Goal: Task Accomplishment & Management: Manage account settings

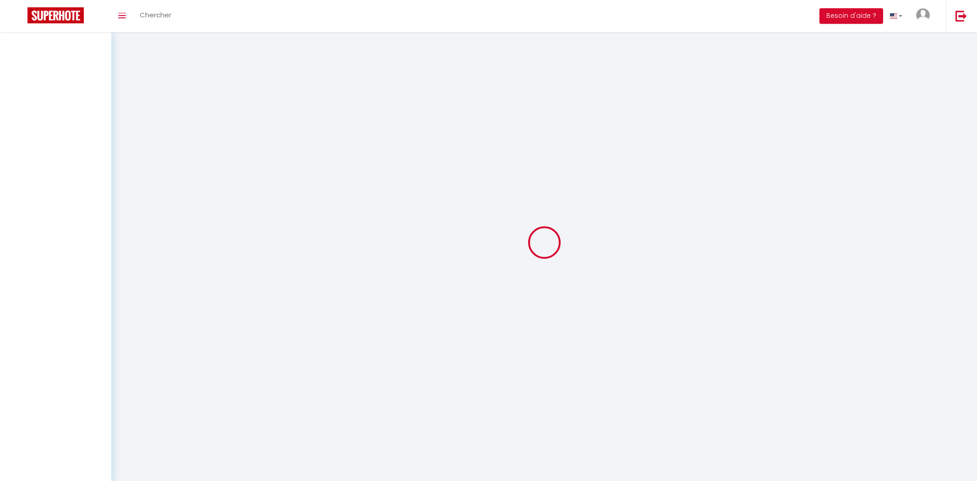
select select "message"
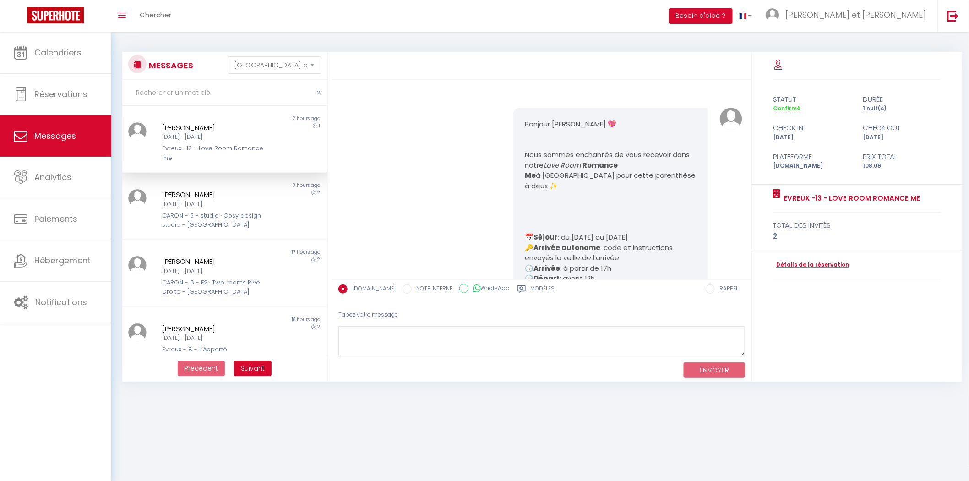
scroll to position [3205, 0]
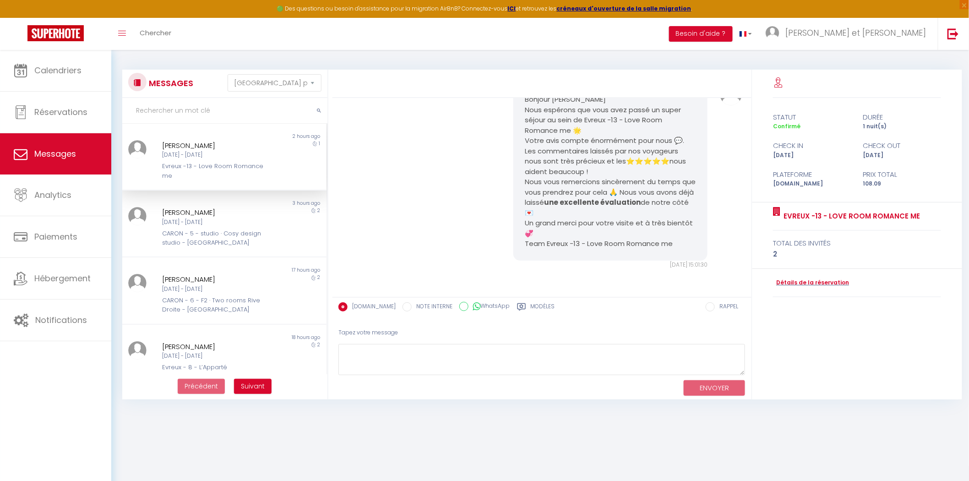
click at [192, 156] on div "[DATE] - [DATE]" at bounding box center [215, 155] width 107 height 9
click at [365, 360] on textarea at bounding box center [541, 360] width 407 height 32
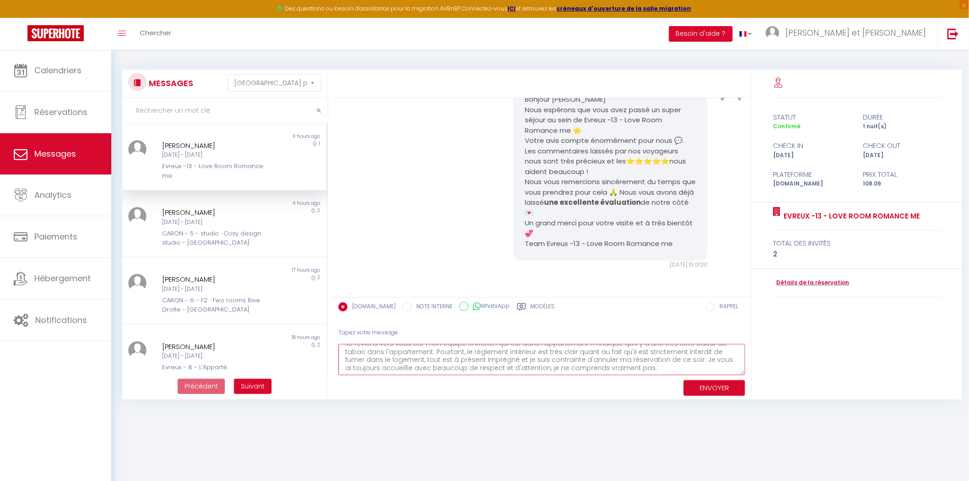
scroll to position [21, 0]
type textarea "[PERSON_NAME], Je reviens vers vous car mon équipe entretien qui est dans l'app…"
click at [667, 360] on textarea "[PERSON_NAME], Je reviens vers vous car mon équipe entretien qui est dans l'app…" at bounding box center [541, 360] width 407 height 32
click at [698, 382] on button "ENVOYER" at bounding box center [714, 388] width 61 height 16
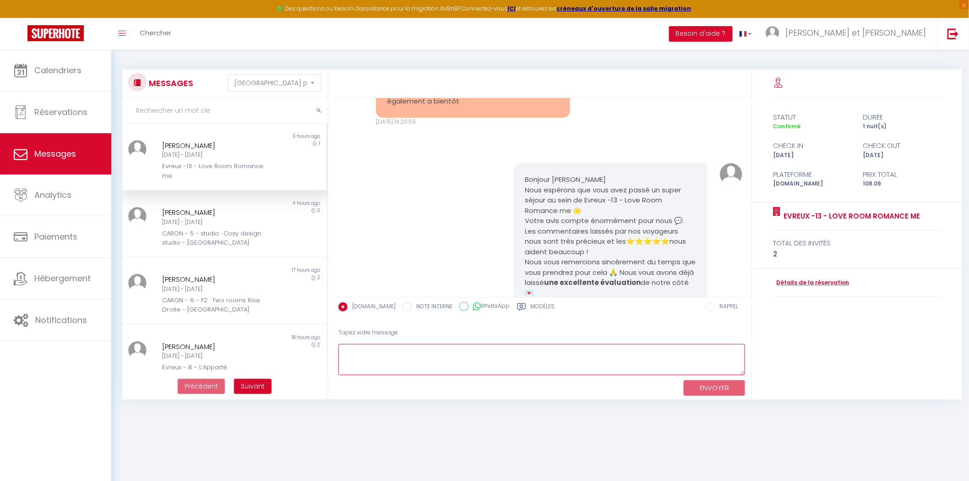
scroll to position [2776, 0]
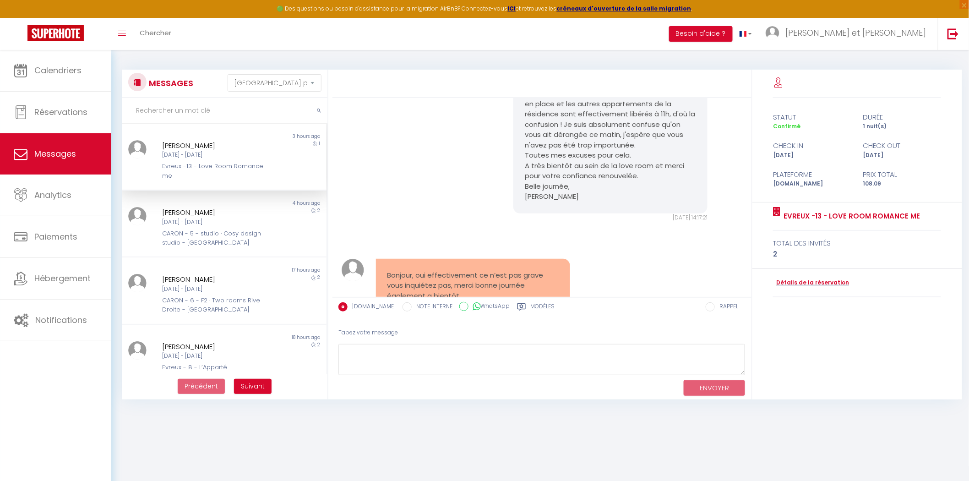
click at [179, 152] on div "[DATE] - [DATE]" at bounding box center [215, 155] width 107 height 9
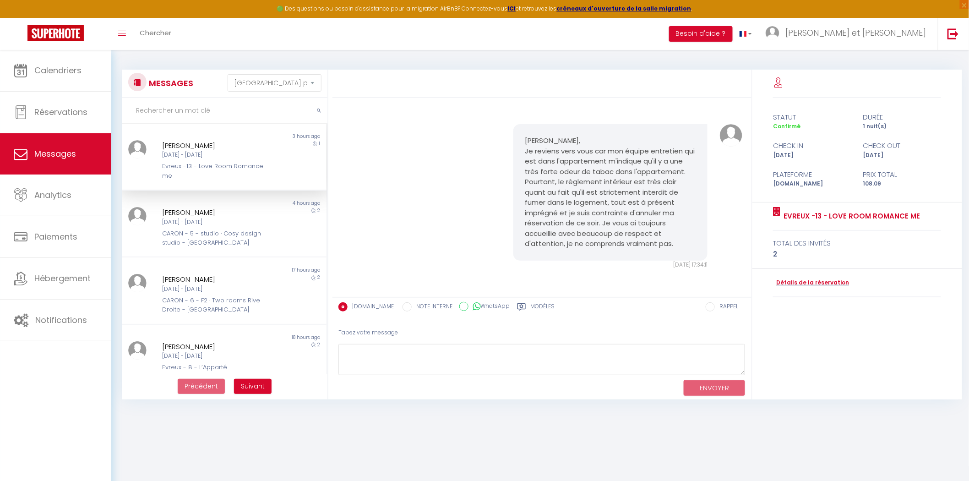
scroll to position [3386, 0]
click at [56, 34] on img at bounding box center [55, 33] width 56 height 16
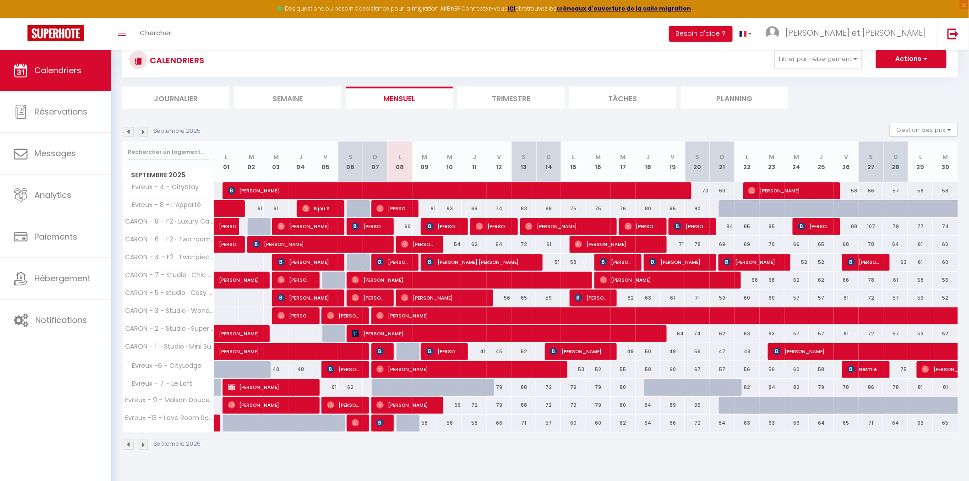
scroll to position [49, 0]
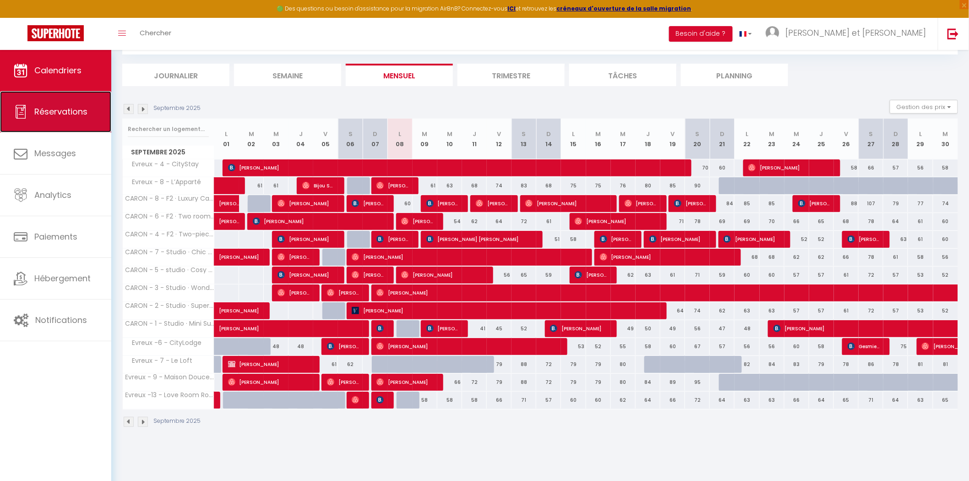
click at [70, 112] on span "Réservations" at bounding box center [60, 111] width 53 height 11
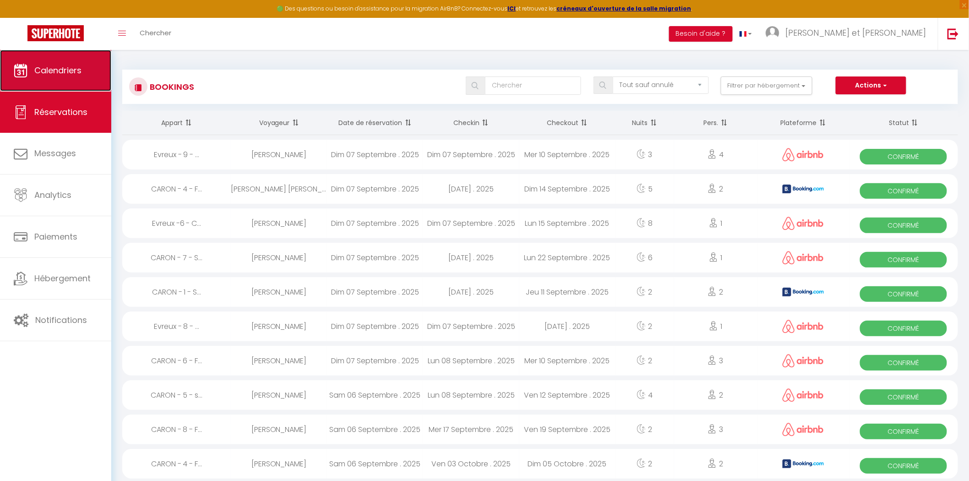
click at [62, 71] on span "Calendriers" at bounding box center [57, 70] width 47 height 11
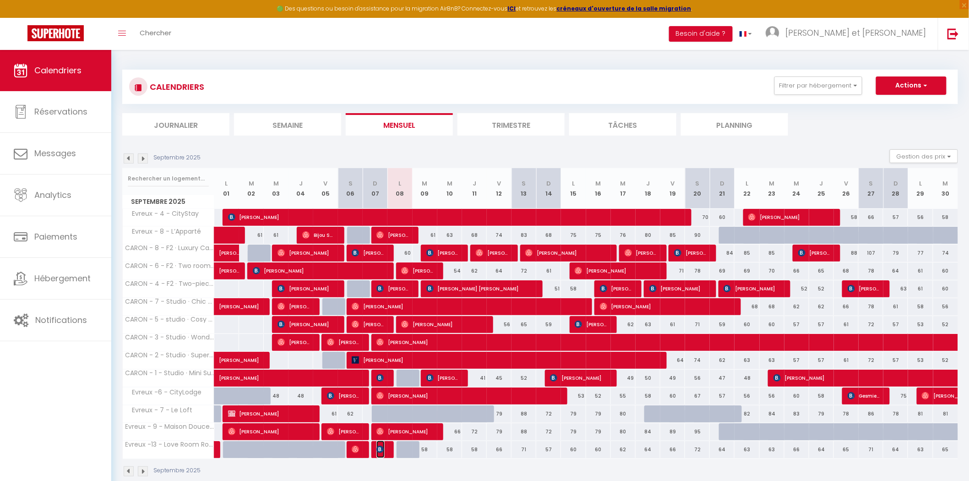
click at [381, 452] on img at bounding box center [379, 449] width 7 height 7
select select "OK"
select select "0"
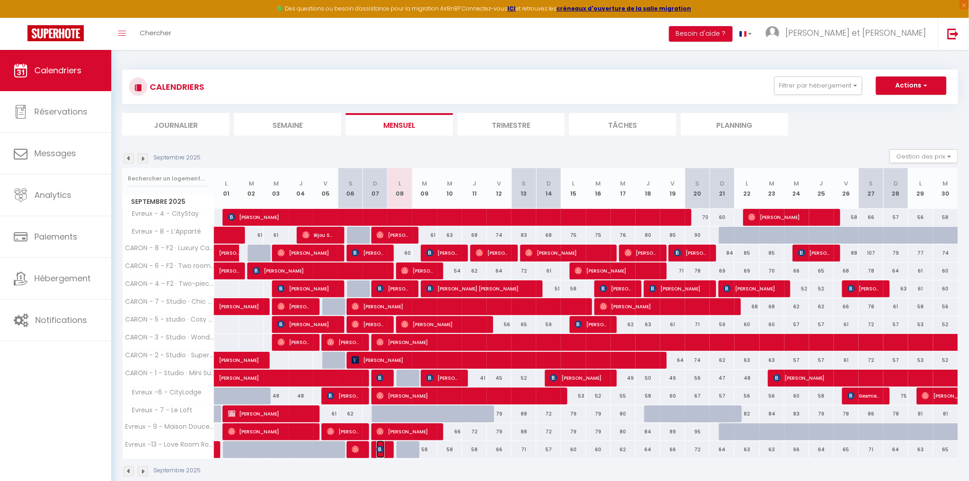
select select "1"
select select
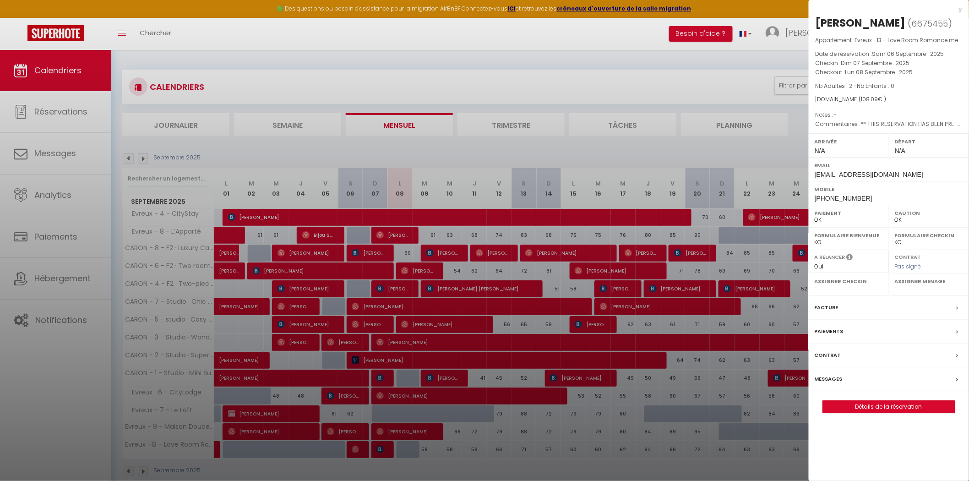
click at [348, 451] on div at bounding box center [484, 240] width 969 height 481
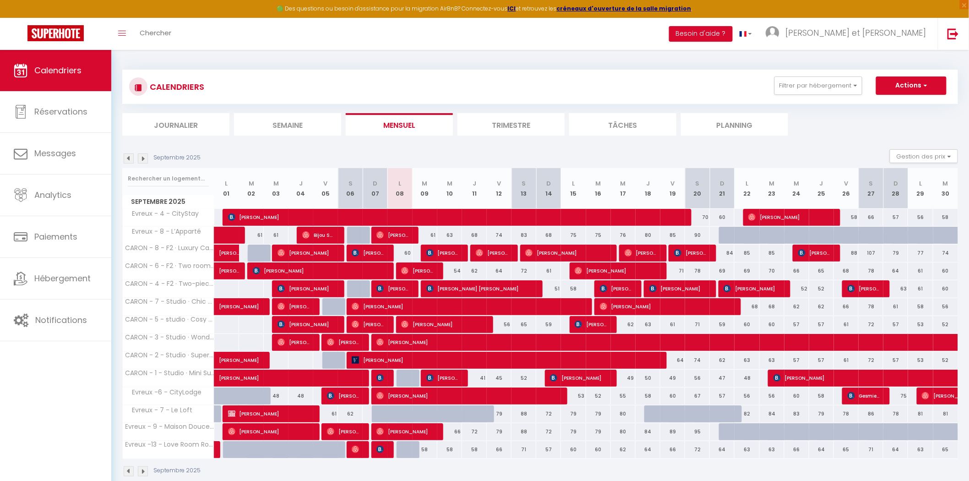
click at [355, 451] on body "🟢 Des questions ou besoin d'assistance pour la migration AirBnB? Connectez-vous…" at bounding box center [484, 290] width 969 height 481
click at [355, 451] on img at bounding box center [355, 449] width 7 height 7
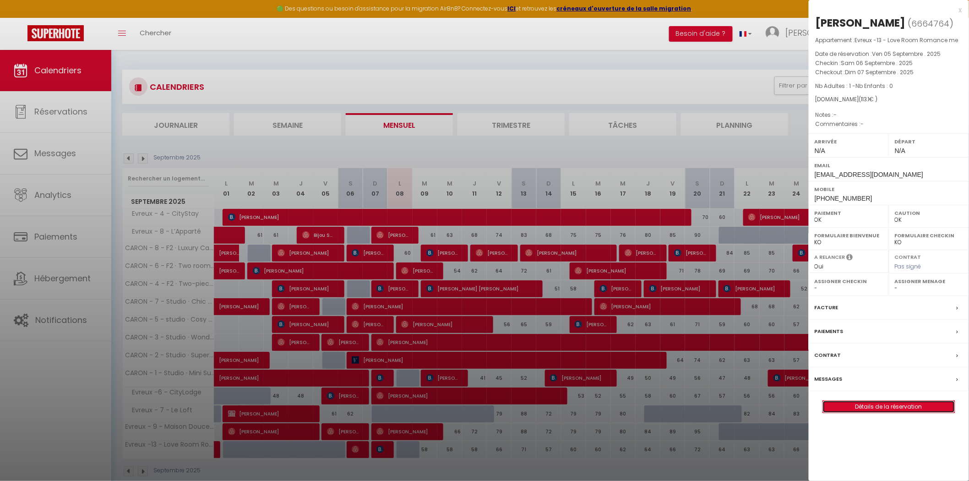
click at [887, 408] on link "Détails de la réservation" at bounding box center [889, 407] width 132 height 12
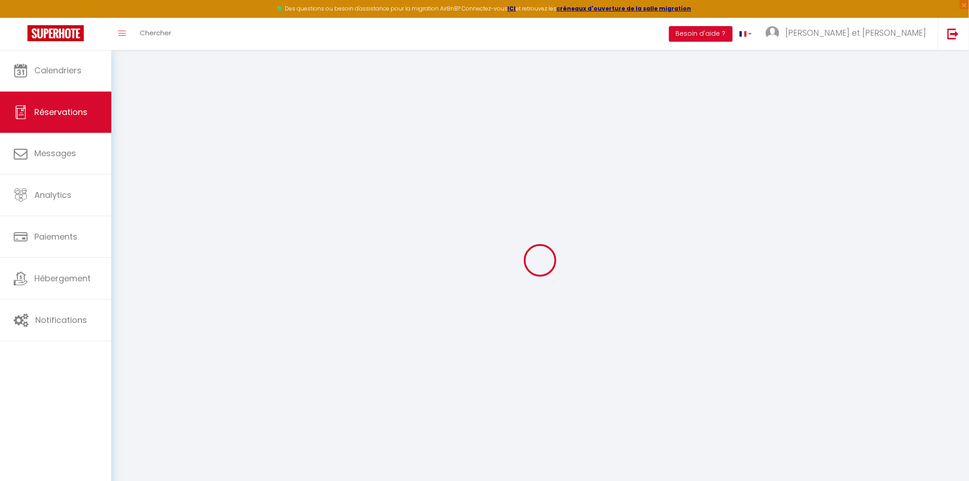
type input "[PERSON_NAME]"
type input "Thebaud"
type input "[EMAIL_ADDRESS][DOMAIN_NAME]"
type input "[PHONE_NUMBER]"
select select
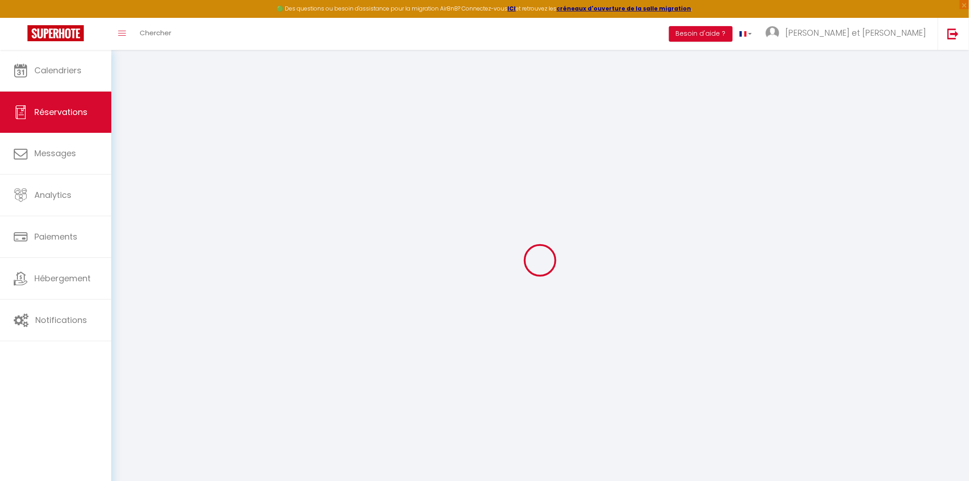
type input "16.65"
select select "74923"
select select "1"
select select
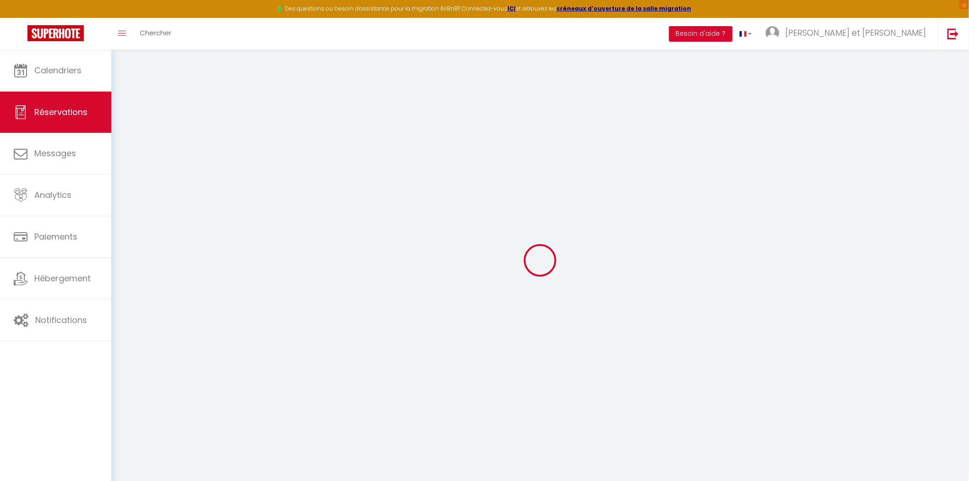
type input "1"
select select "12"
select select
type input "66"
checkbox input "false"
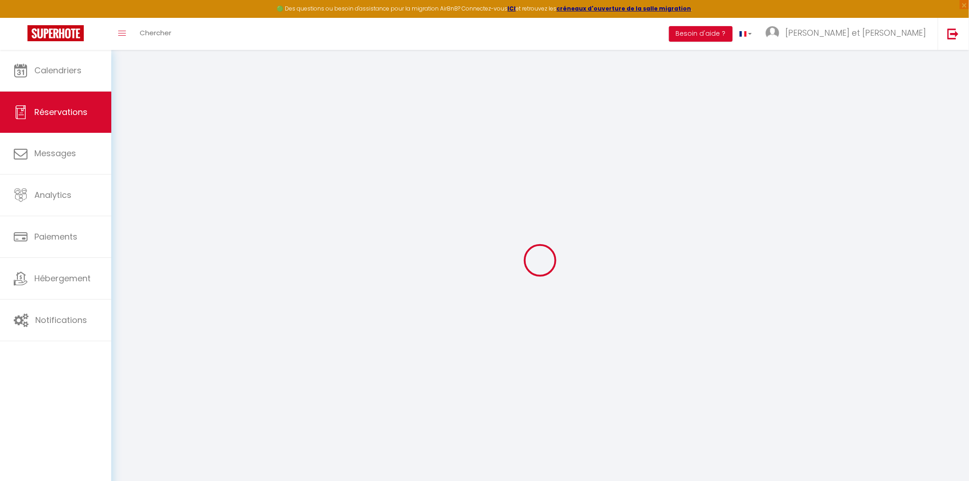
type input "0"
select select "1"
type input "0"
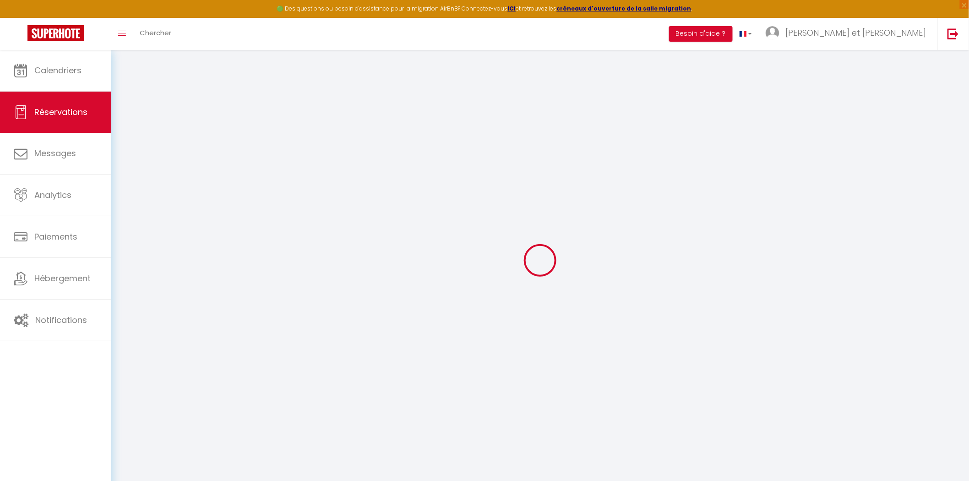
select select
select select "15"
checkbox input "false"
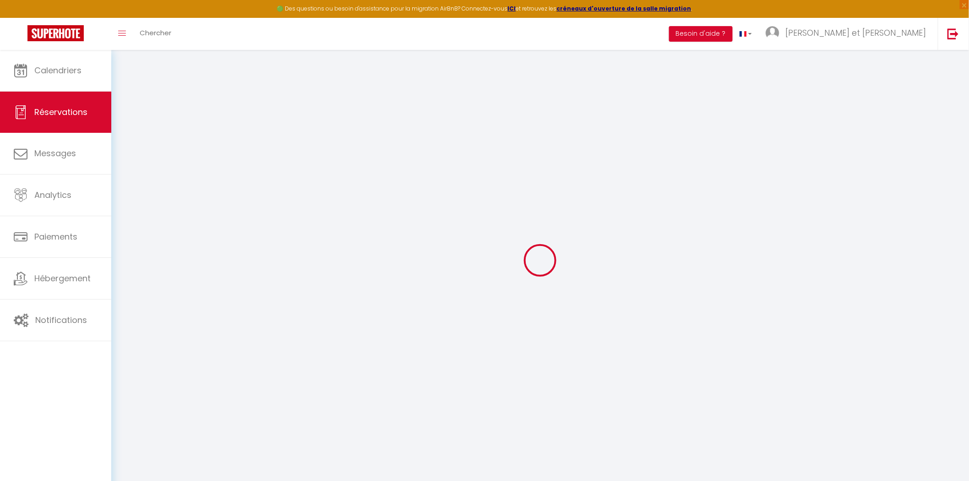
select select
checkbox input "false"
select select
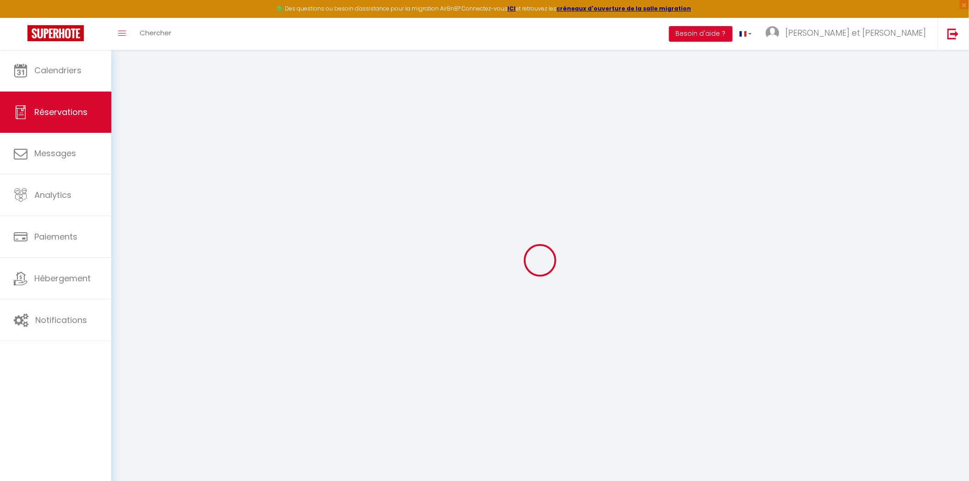
select select
checkbox input "false"
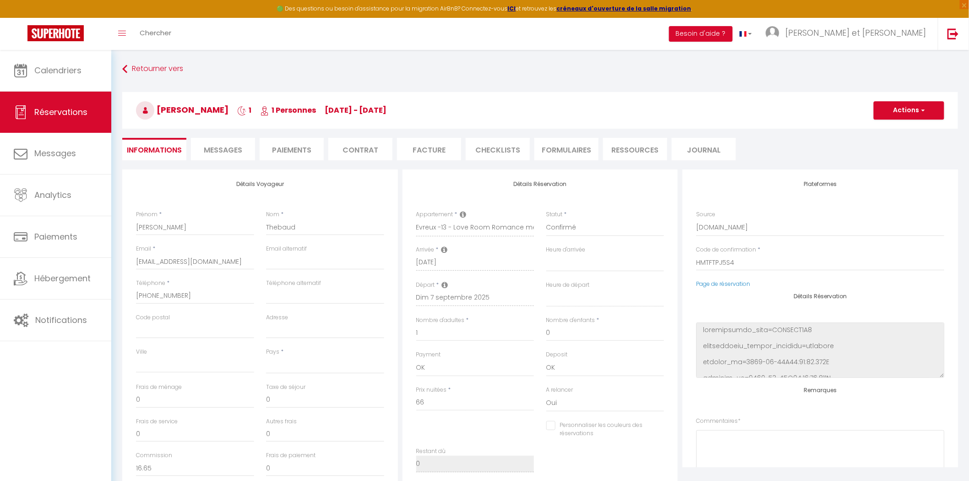
select select
type input "45"
type input "2.1"
select select
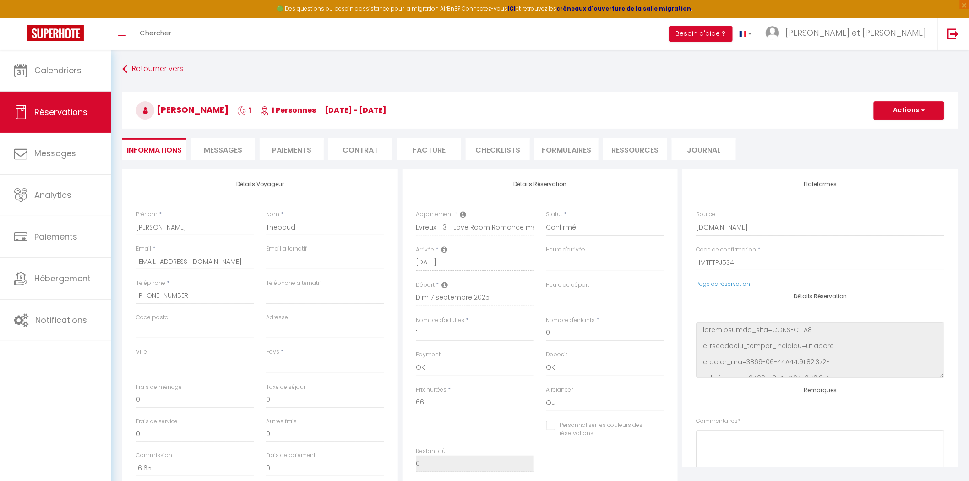
checkbox input "false"
select select
checkbox input "false"
select select
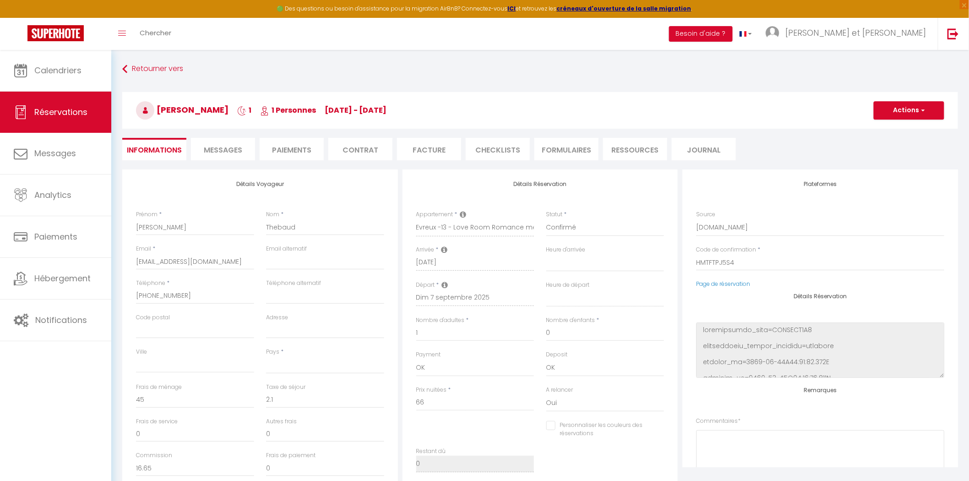
click at [228, 147] on span "Messages" at bounding box center [223, 150] width 38 height 11
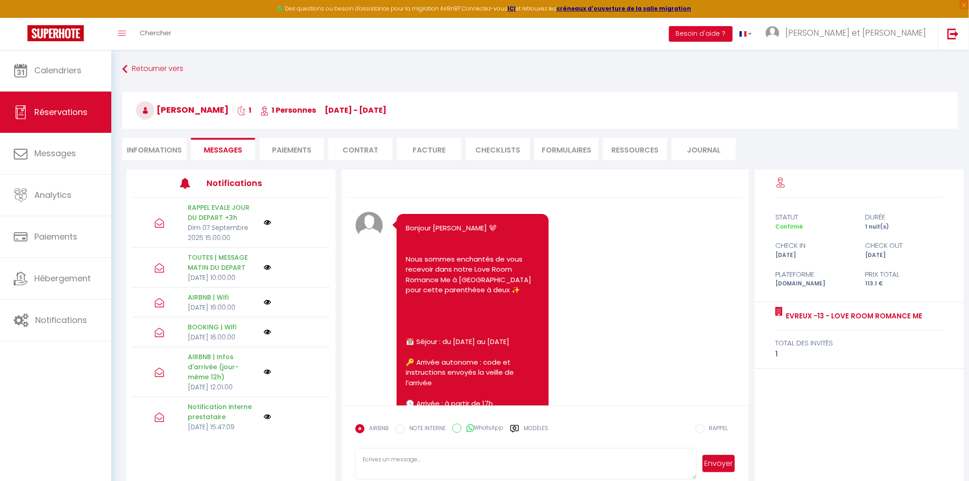
click at [301, 148] on li "Paiements" at bounding box center [292, 149] width 64 height 22
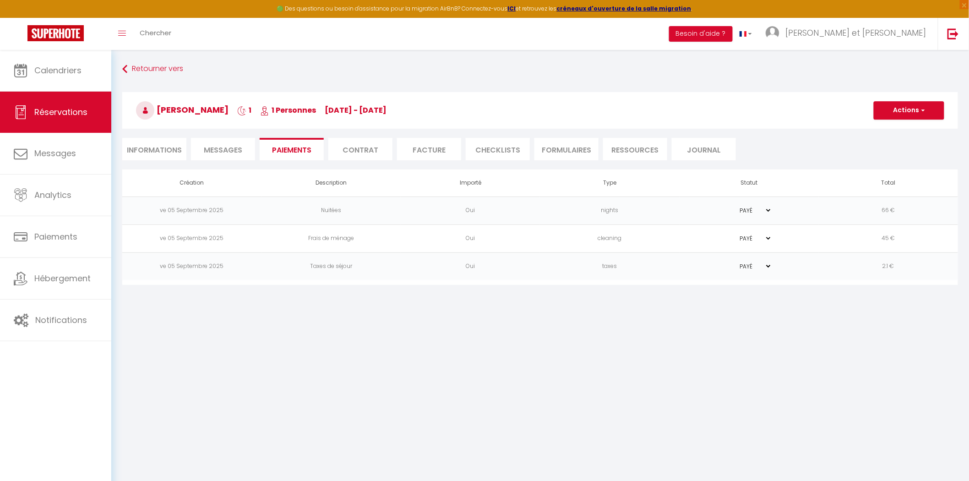
click at [162, 154] on li "Informations" at bounding box center [154, 149] width 64 height 22
select select
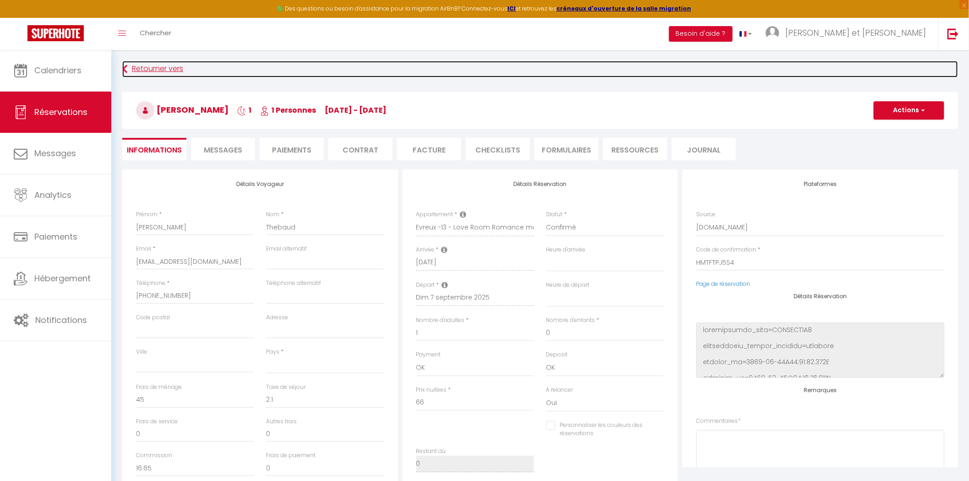
click at [160, 69] on link "Retourner vers" at bounding box center [540, 69] width 836 height 16
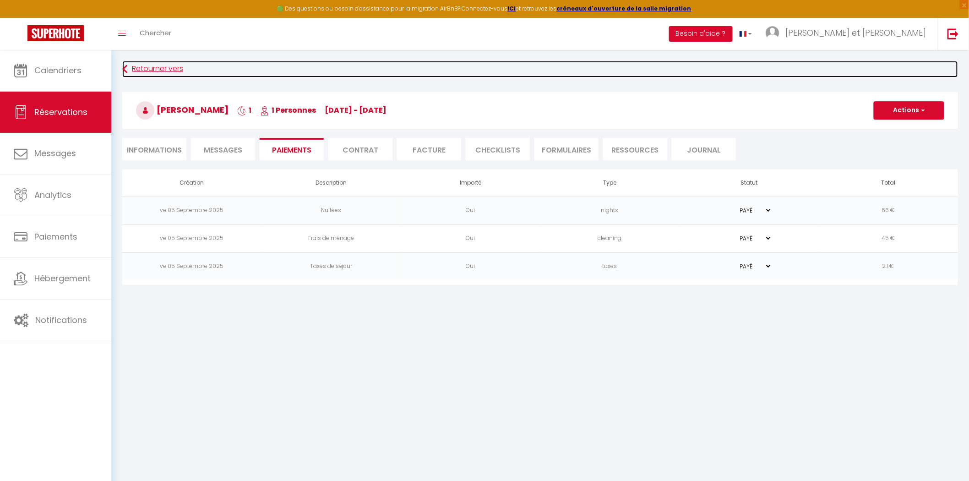
click at [160, 69] on link "Retourner vers" at bounding box center [540, 69] width 836 height 16
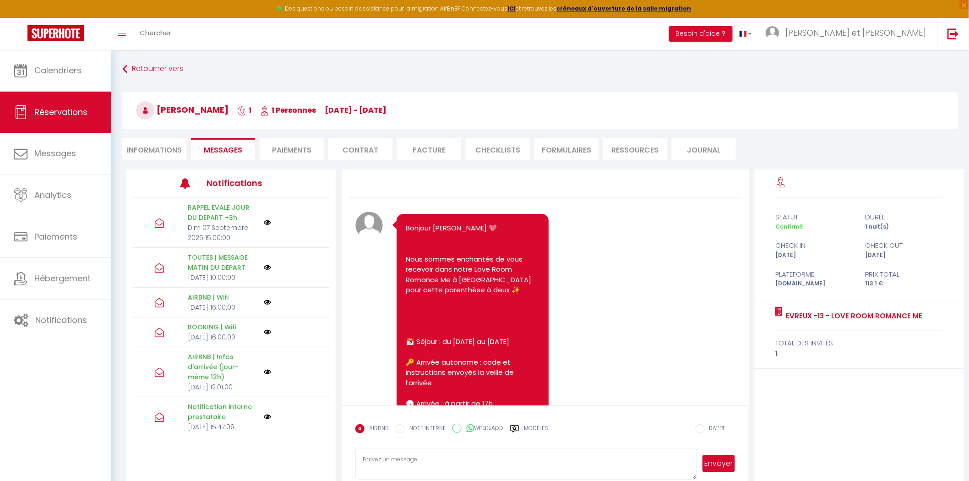
click at [155, 147] on li "Informations" at bounding box center [154, 149] width 64 height 22
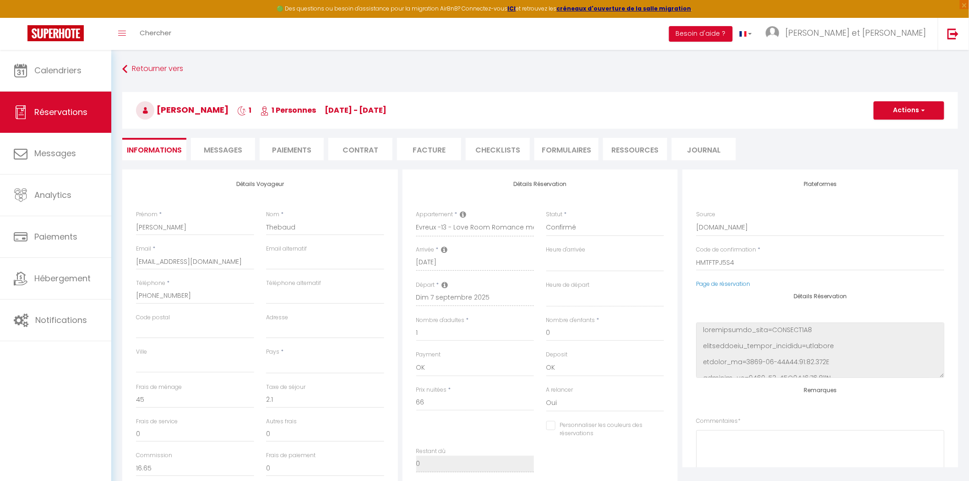
select select
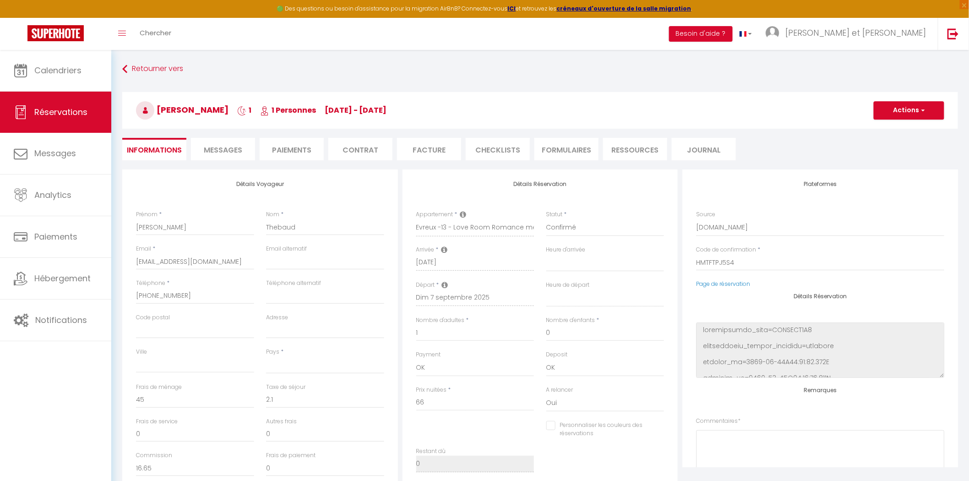
select select
checkbox input "false"
select select
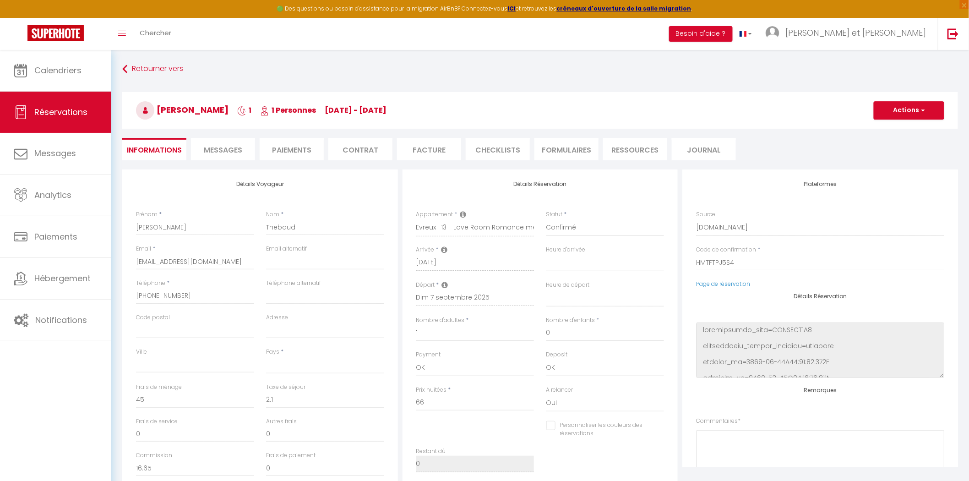
checkbox input "false"
select select
checkbox input "false"
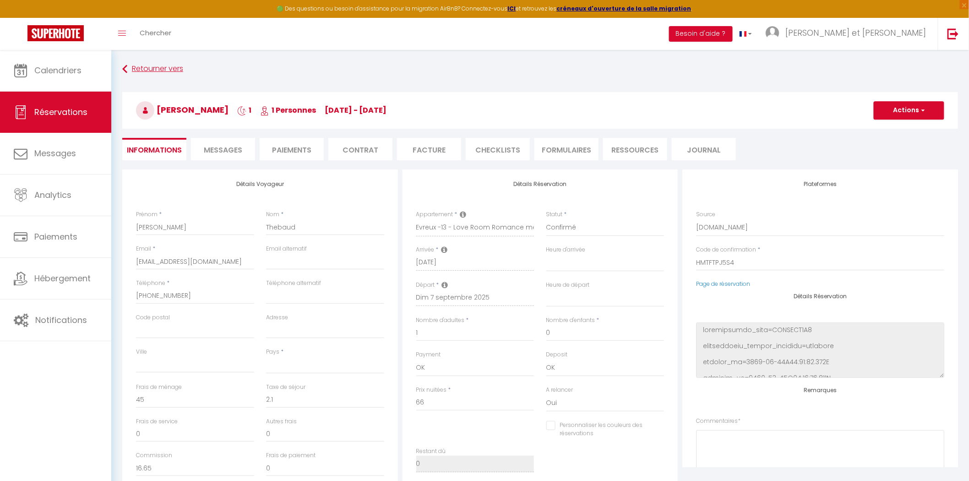
select select
checkbox input "false"
select select
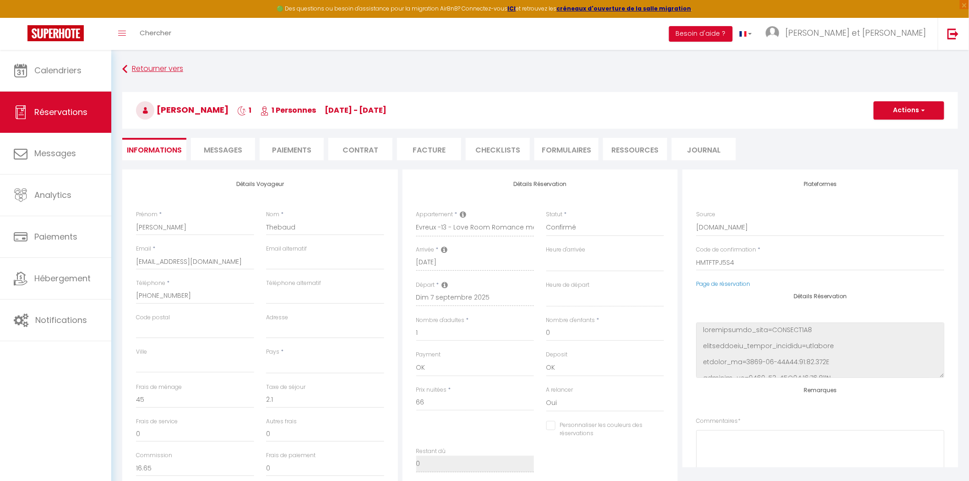
select select
checkbox input "false"
select select
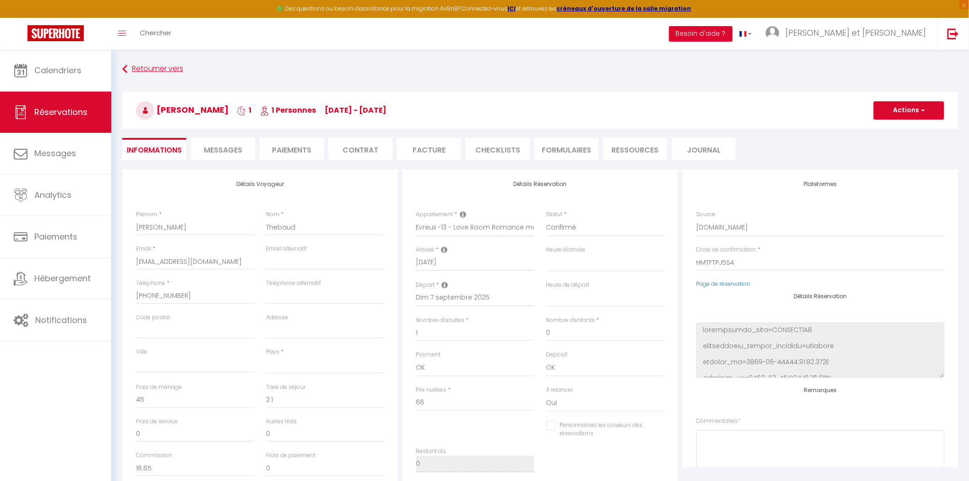
select select
checkbox input "false"
select select
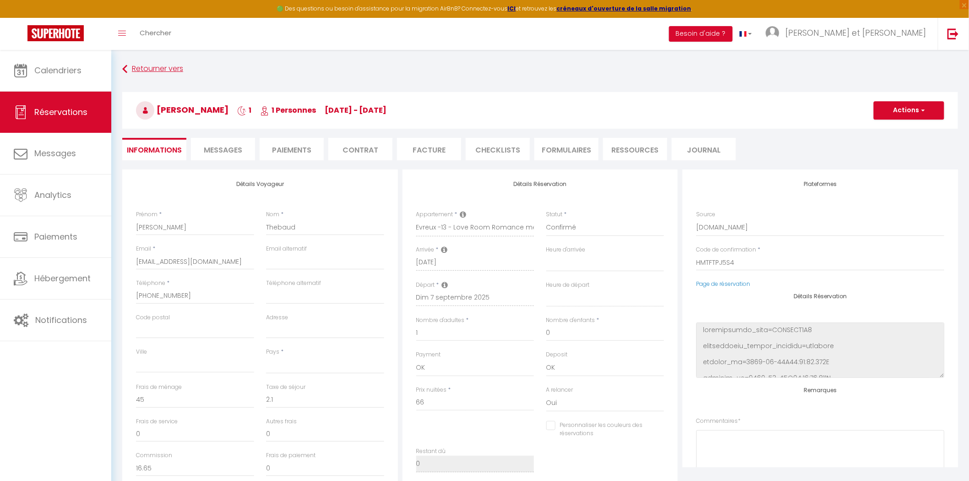
checkbox input "false"
select select
checkbox input "false"
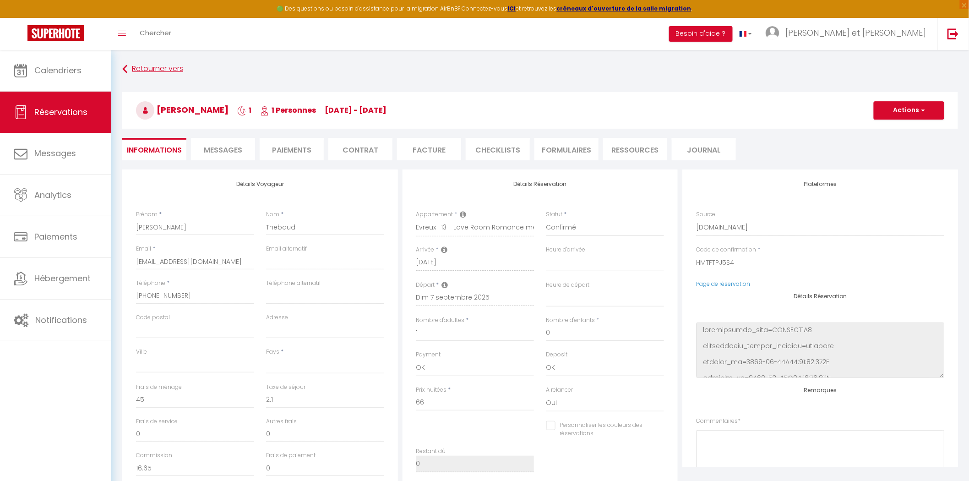
select select
checkbox input "false"
select select
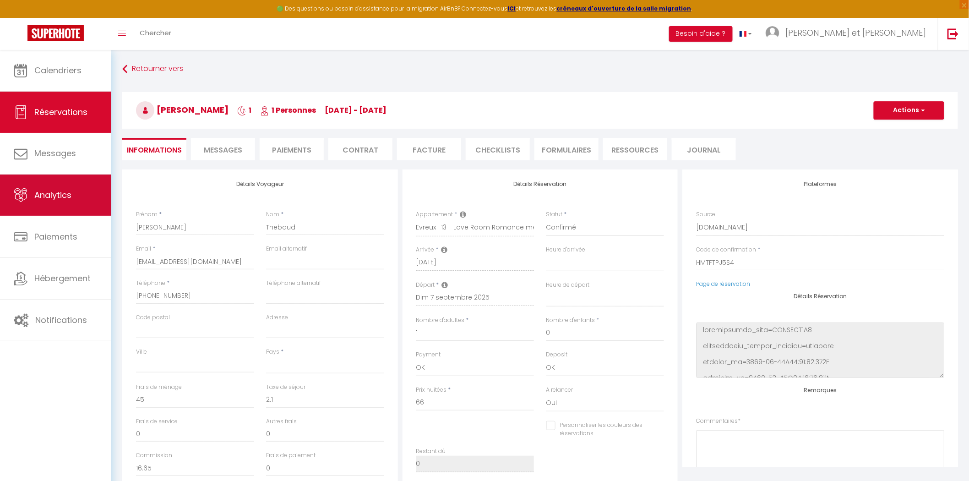
select select
checkbox input "false"
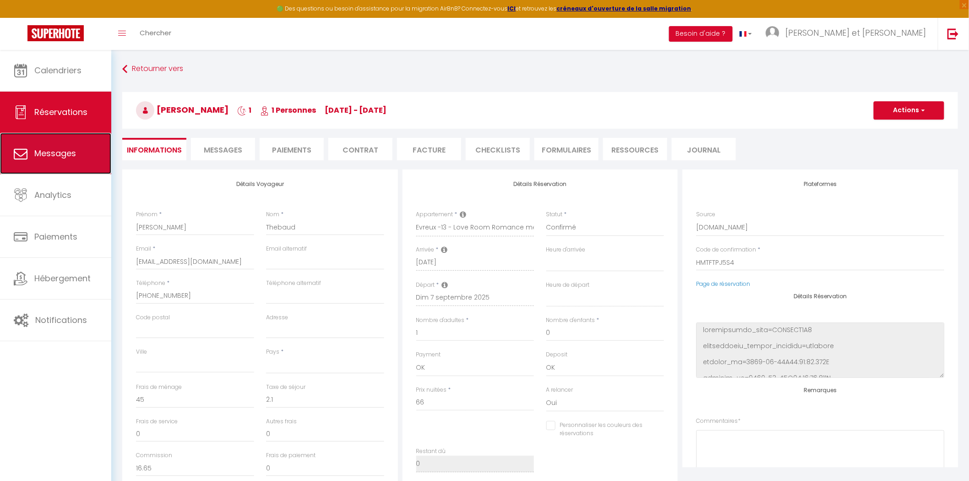
click at [63, 168] on link "Messages" at bounding box center [55, 153] width 111 height 41
select select "message"
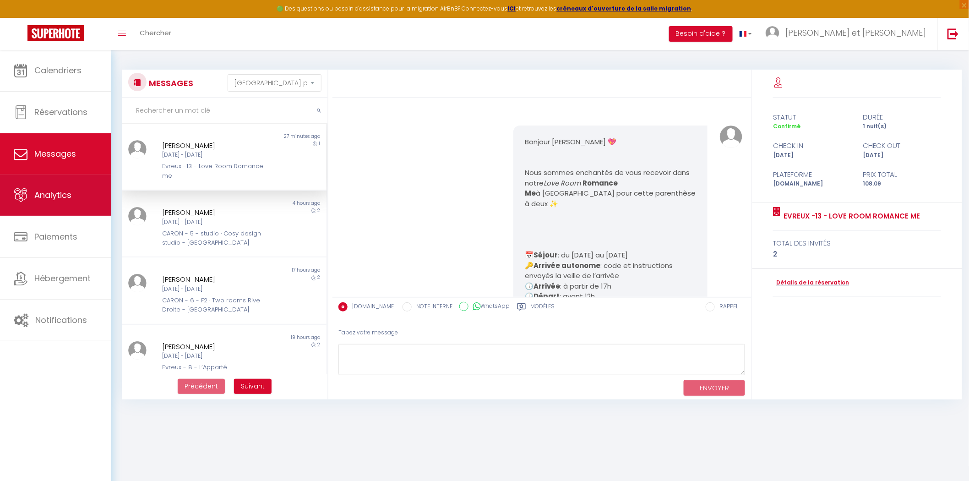
scroll to position [3537, 0]
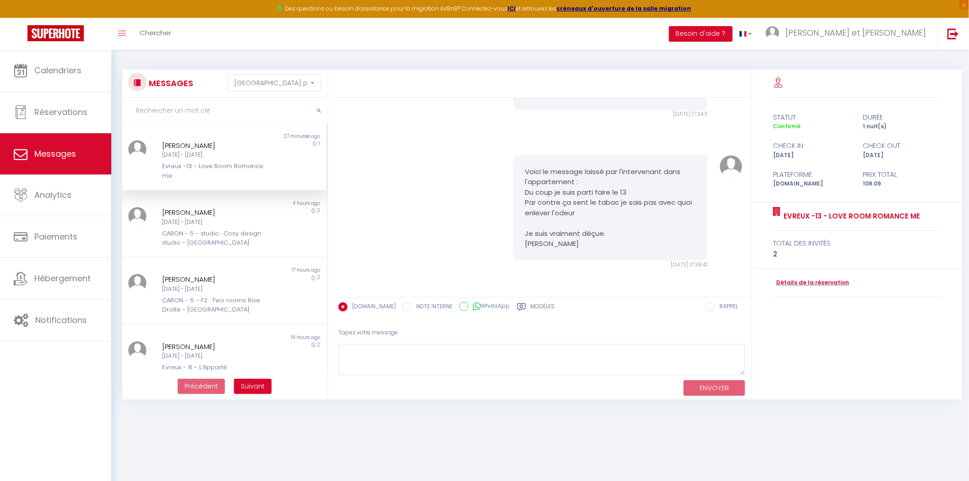
click at [218, 147] on div "[PERSON_NAME]" at bounding box center [215, 145] width 107 height 11
click at [395, 369] on textarea at bounding box center [541, 360] width 407 height 32
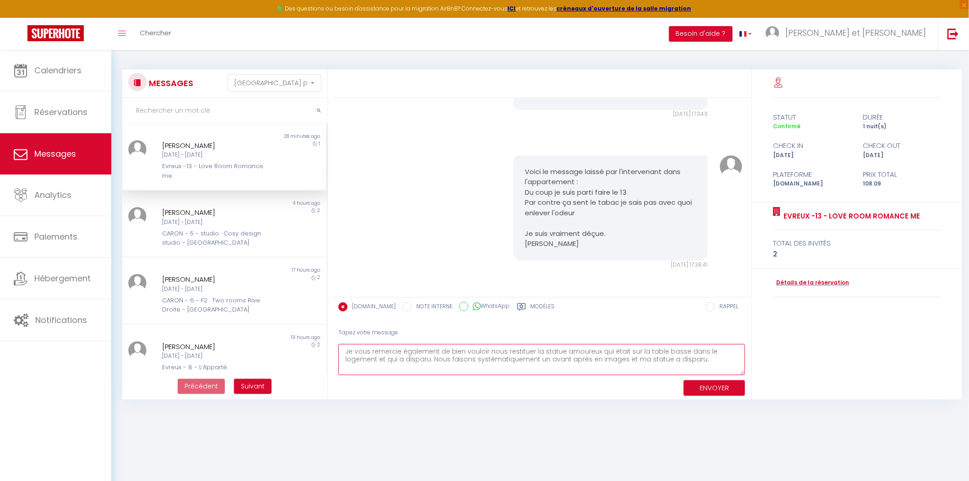
type textarea "Je vous remercie également de bien vouloir nous restituer la statue amoureux qu…"
click at [703, 385] on button "ENVOYER" at bounding box center [714, 388] width 61 height 16
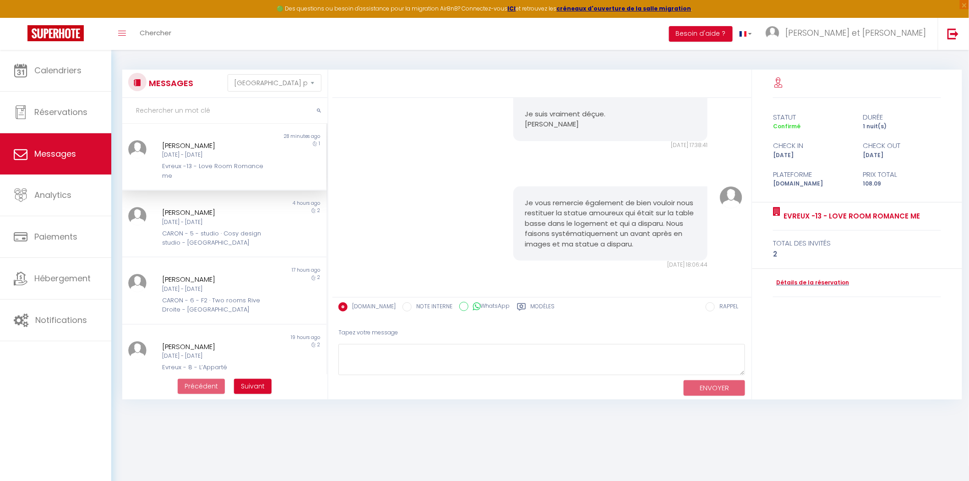
scroll to position [3657, 0]
click at [392, 365] on textarea at bounding box center [541, 360] width 407 height 32
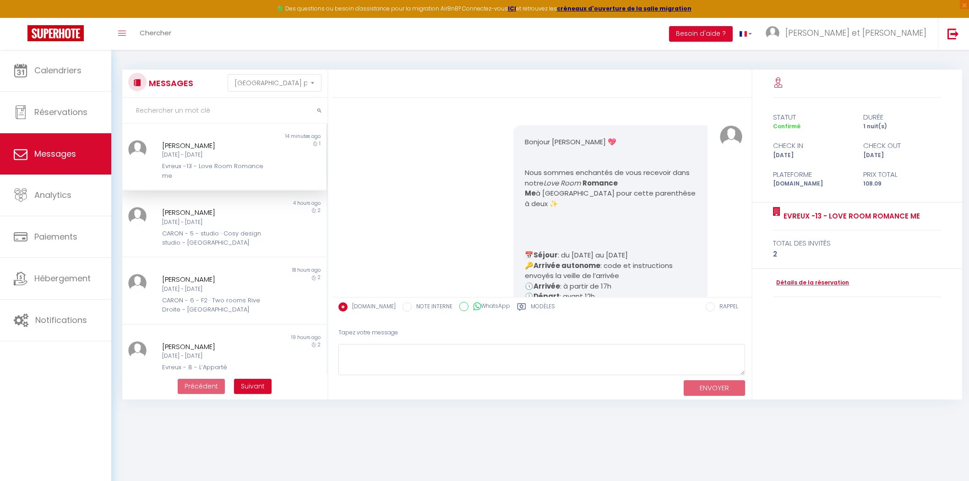
select select "message"
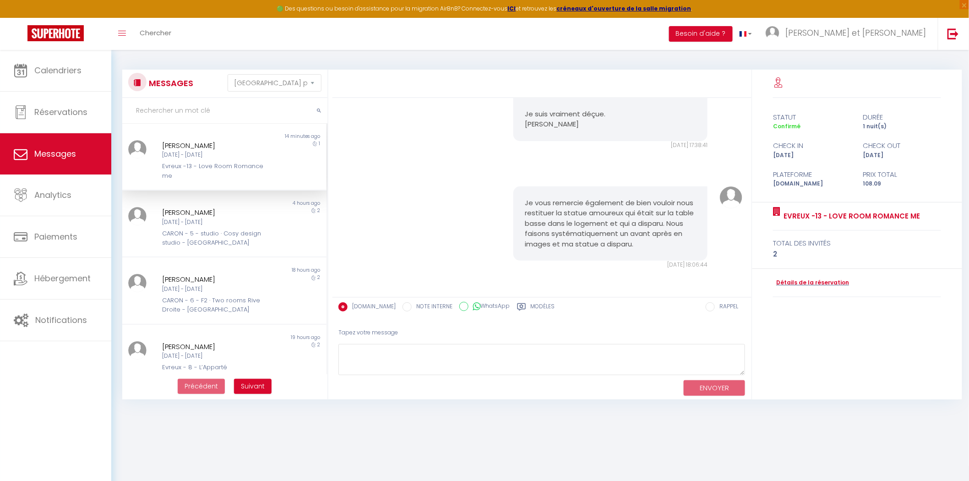
scroll to position [3555, 0]
click at [70, 39] on img at bounding box center [55, 33] width 56 height 16
